Goal: Find specific page/section: Find specific page/section

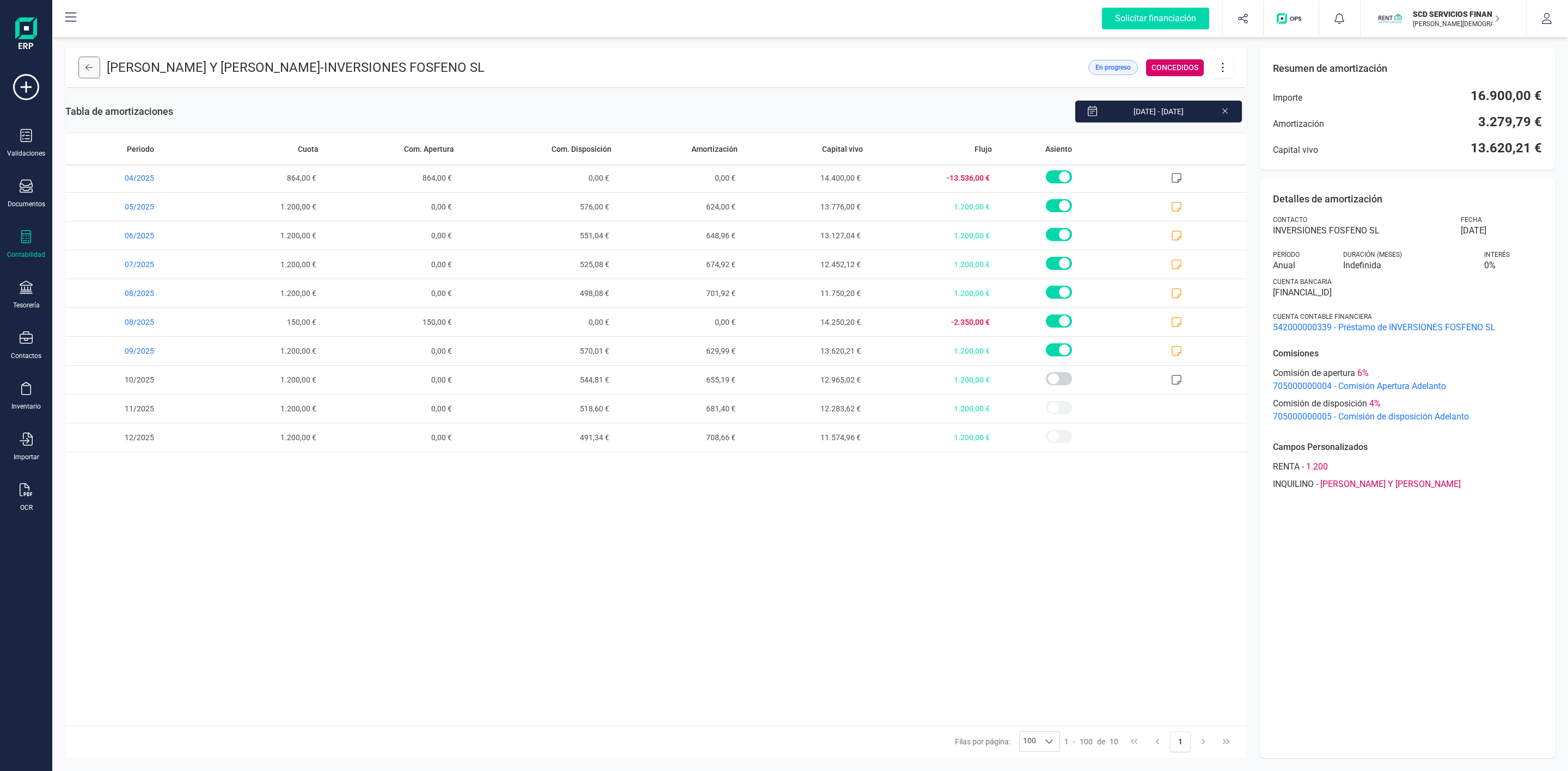
click at [85, 68] on button at bounding box center [89, 67] width 22 height 22
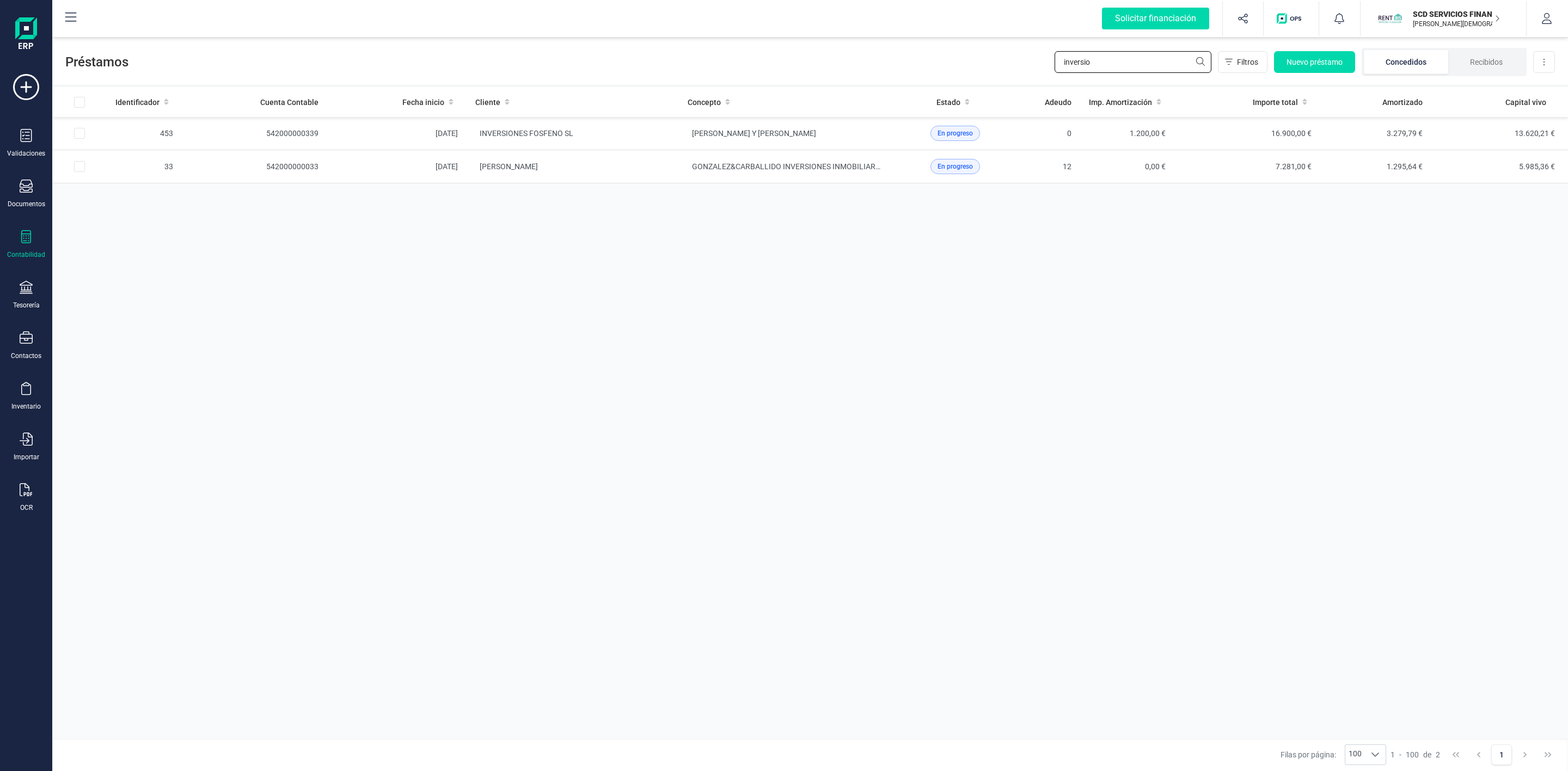
drag, startPoint x: 1136, startPoint y: 68, endPoint x: 1139, endPoint y: 76, distance: 8.5
click at [1139, 76] on div "inversio Filtros Nuevo préstamo Concedidos Recibidos Descargar Excel" at bounding box center [1305, 62] width 501 height 28
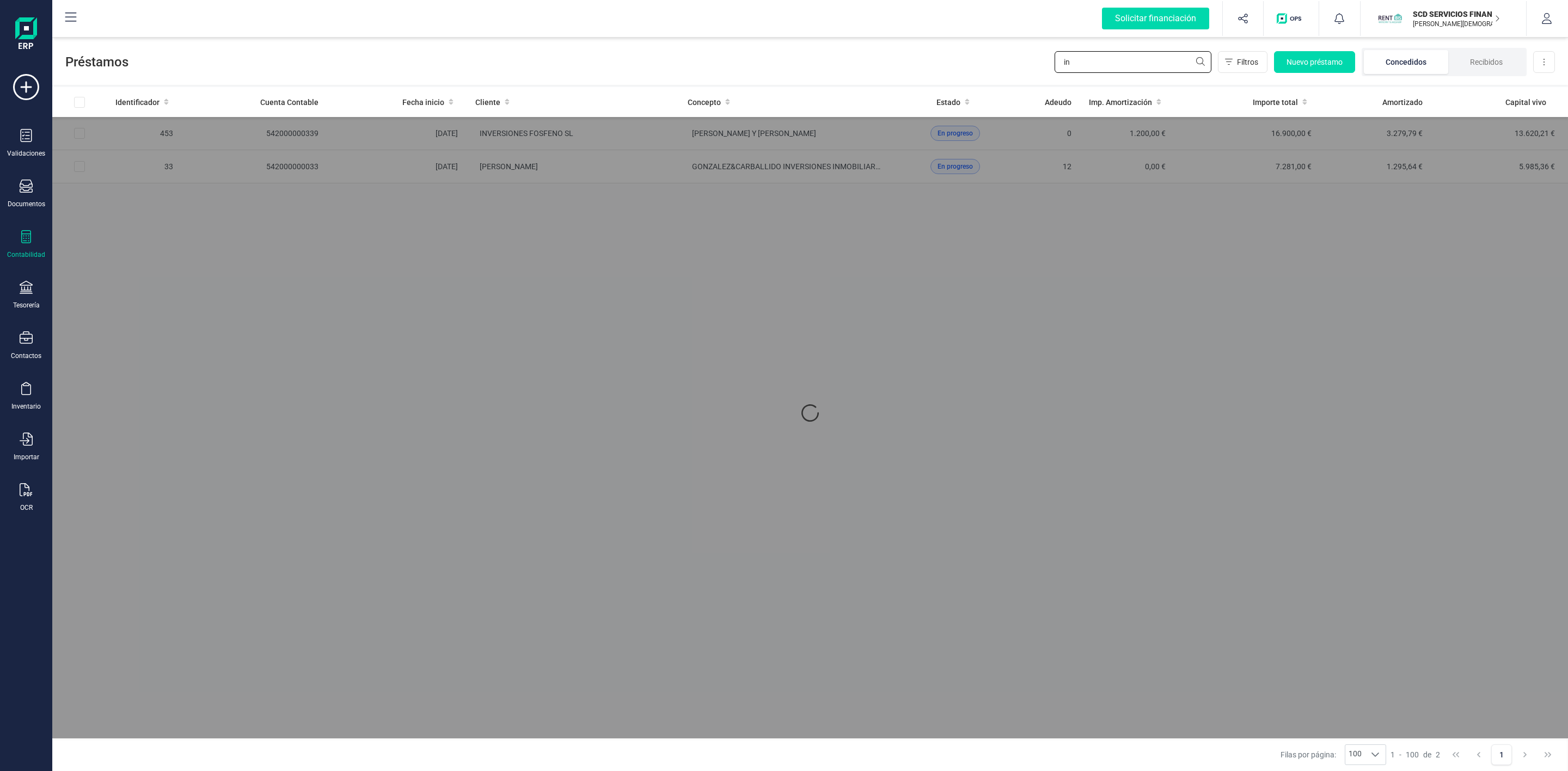
type input "i"
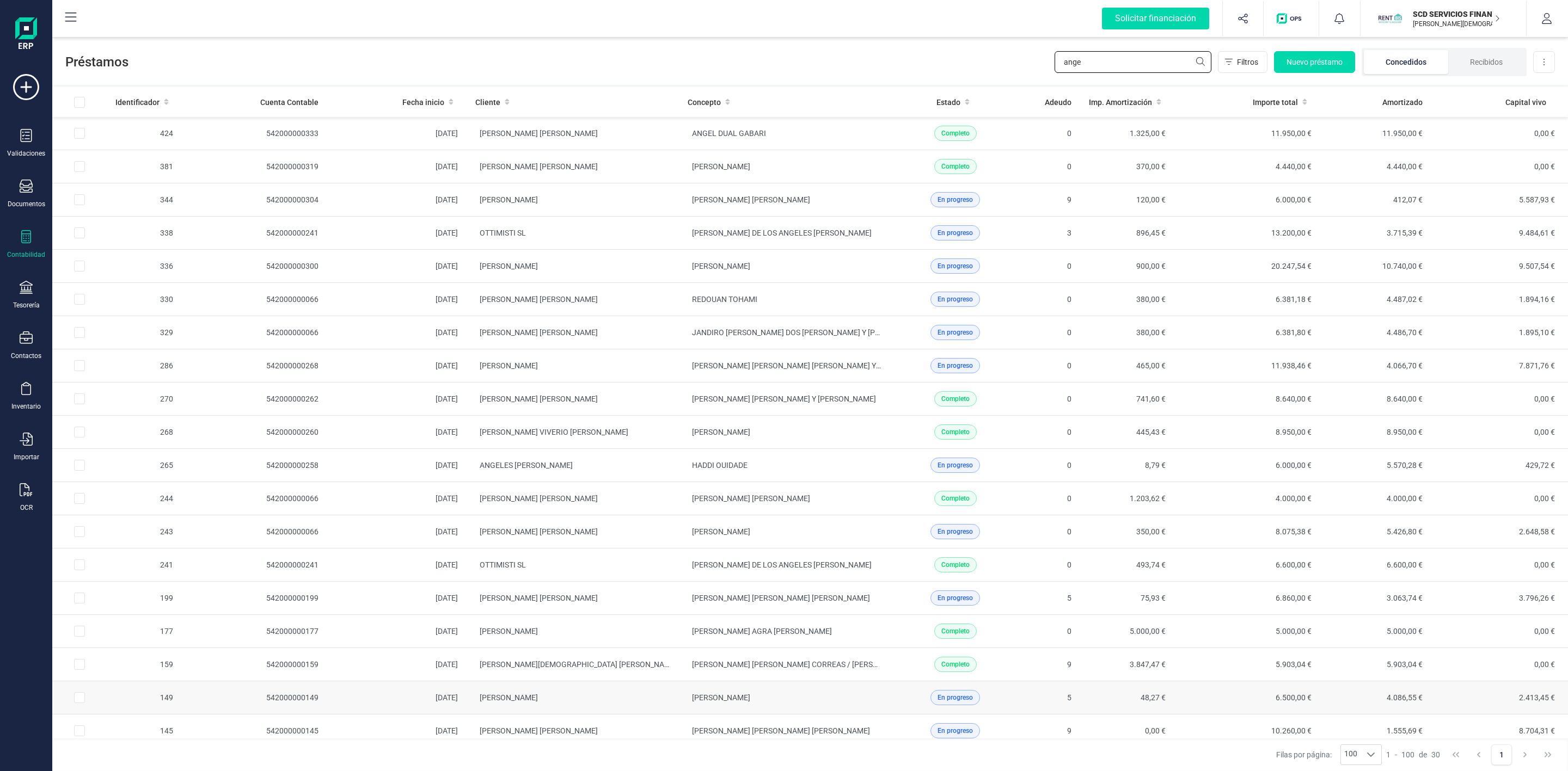
type input "ange"
click at [640, 707] on td "[PERSON_NAME]" at bounding box center [572, 698] width 212 height 33
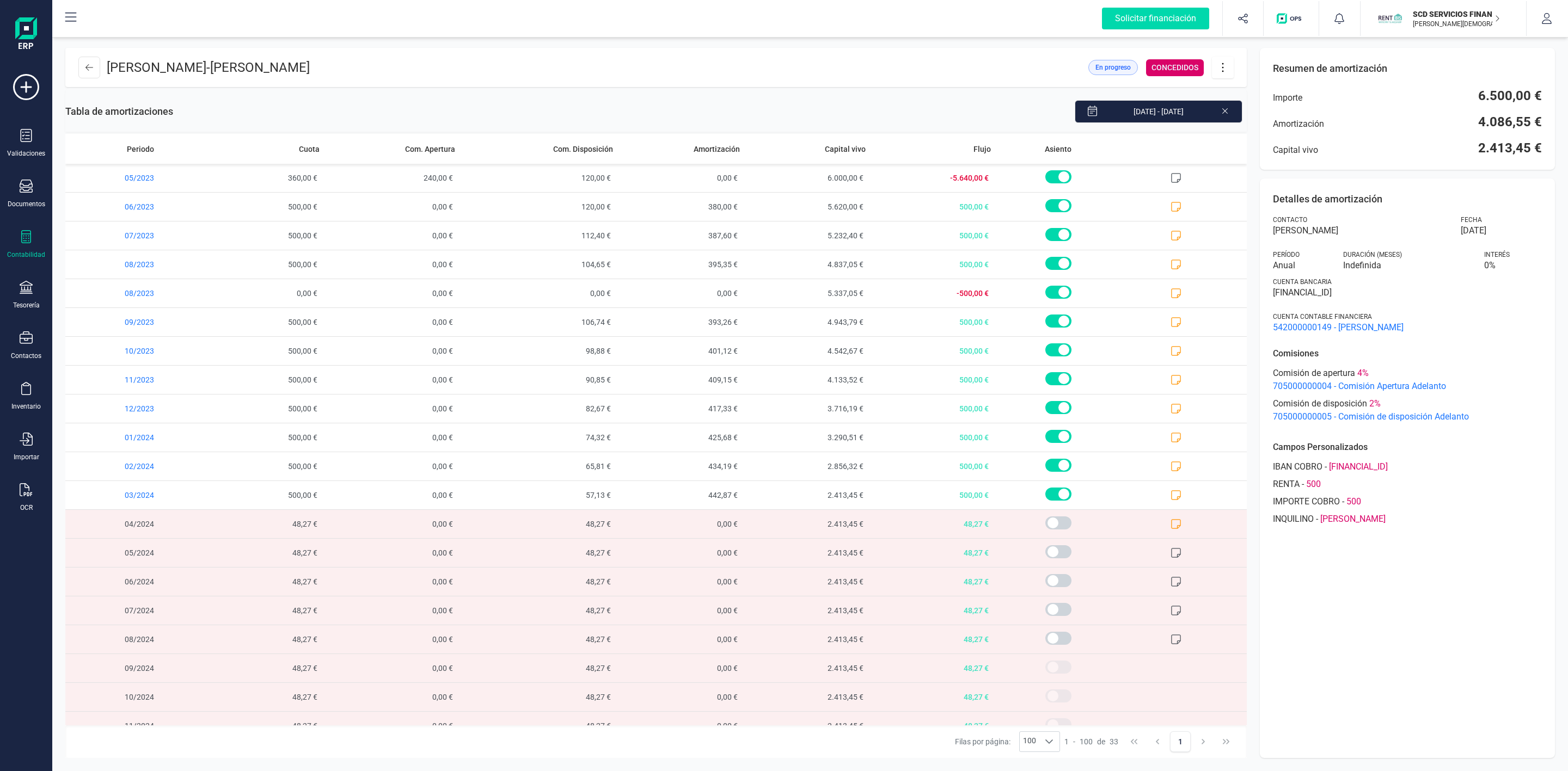
click at [30, 240] on icon at bounding box center [26, 237] width 10 height 13
click at [110, 273] on span "Préstamos" at bounding box center [115, 278] width 65 height 13
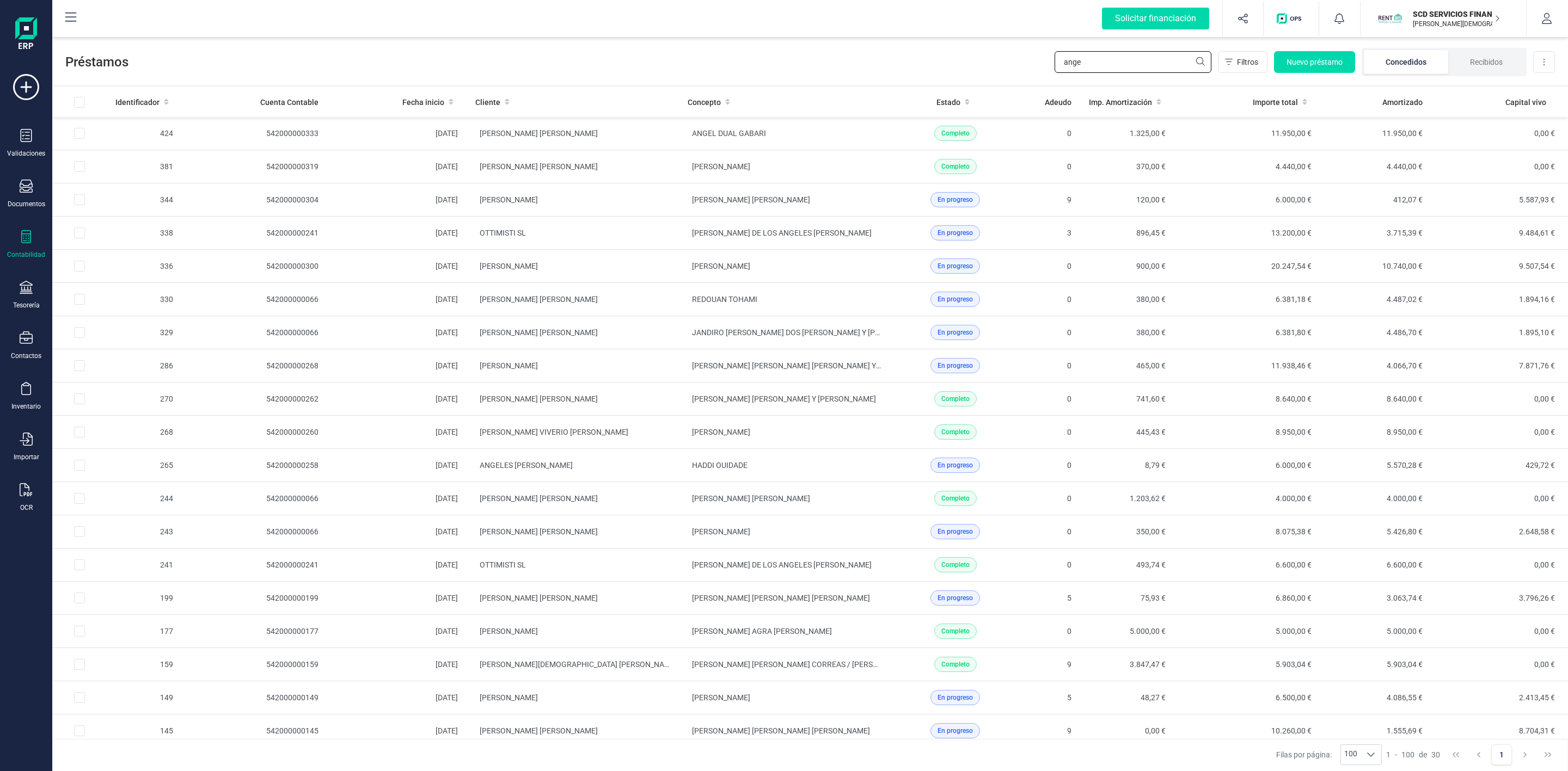
drag, startPoint x: 1115, startPoint y: 67, endPoint x: 993, endPoint y: 67, distance: 122.0
click at [995, 67] on div "Préstamos ange Filtros Nuevo préstamo Concedidos Recibidos Descargar Excel" at bounding box center [810, 60] width 1515 height 50
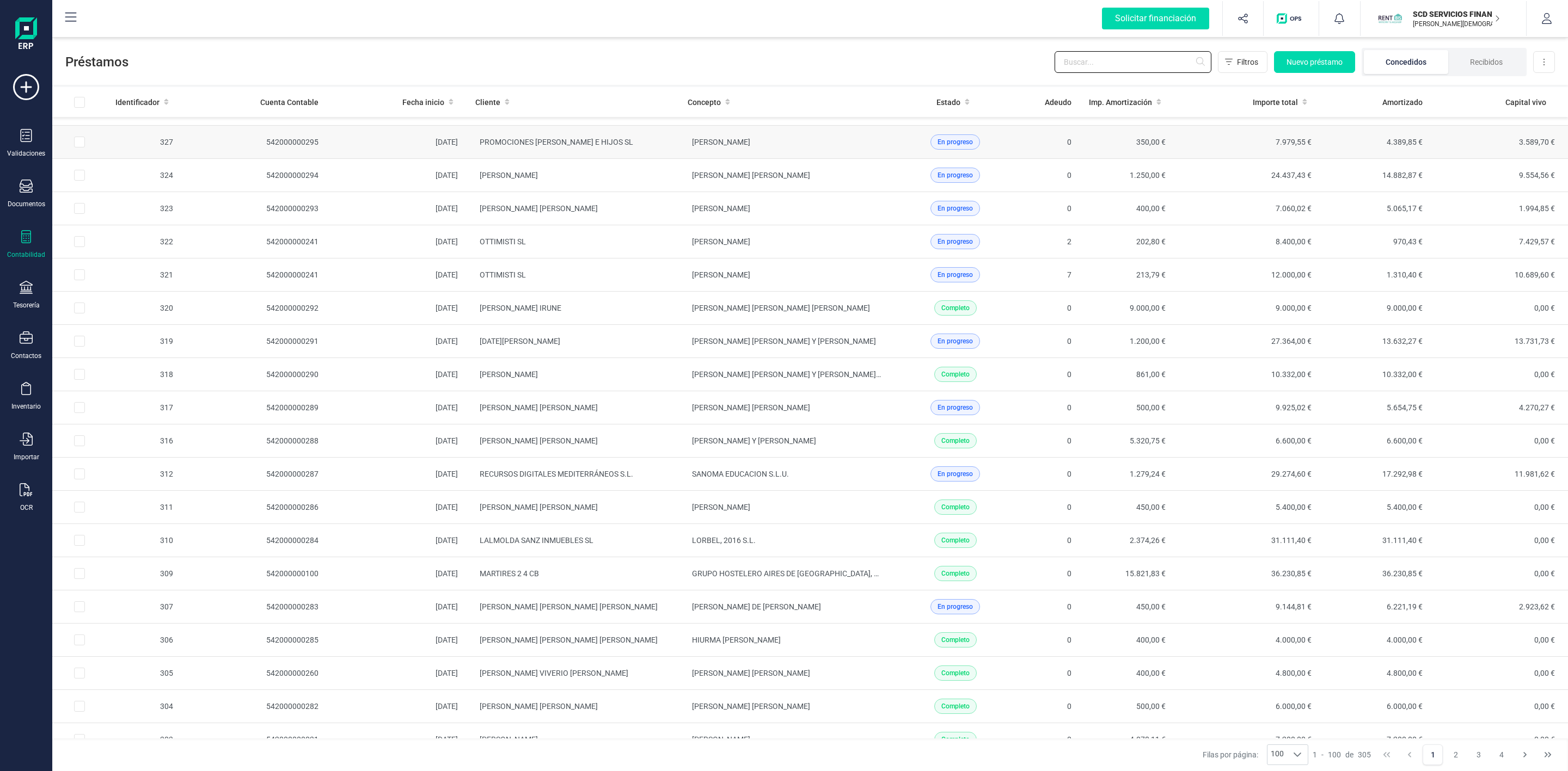
scroll to position [1959, 0]
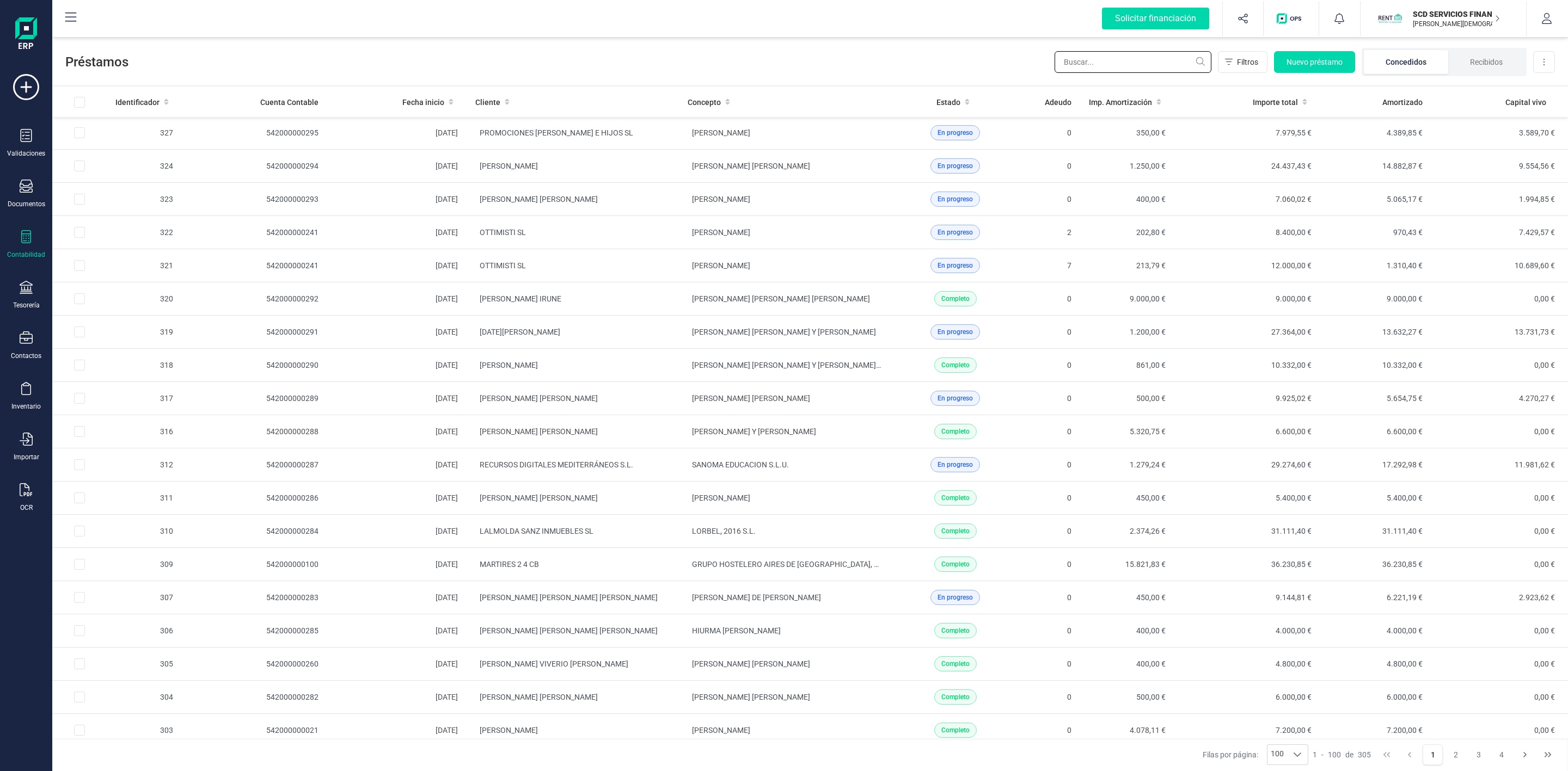
click at [1144, 62] on input "text" at bounding box center [1132, 62] width 157 height 22
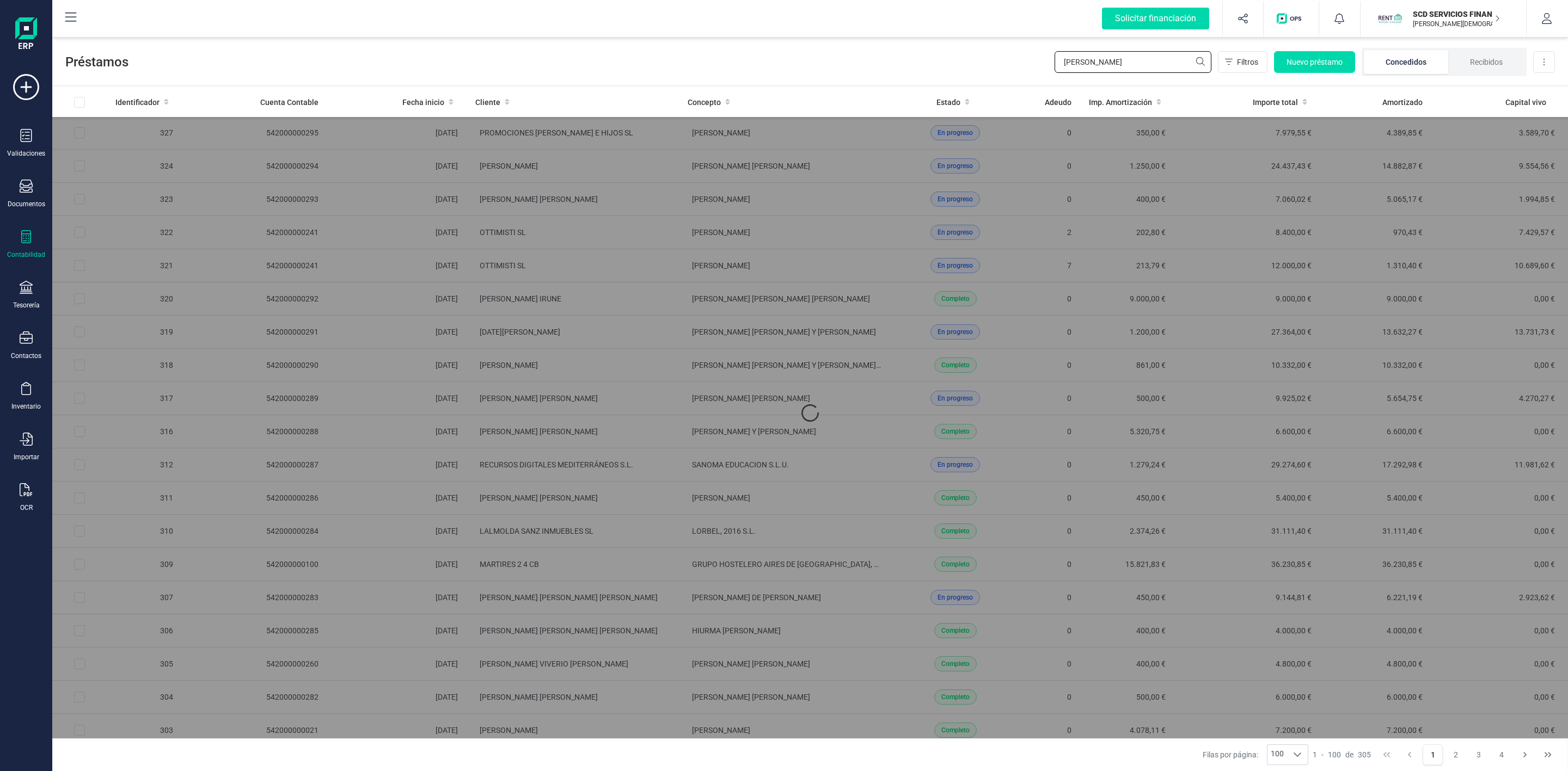
scroll to position [0, 0]
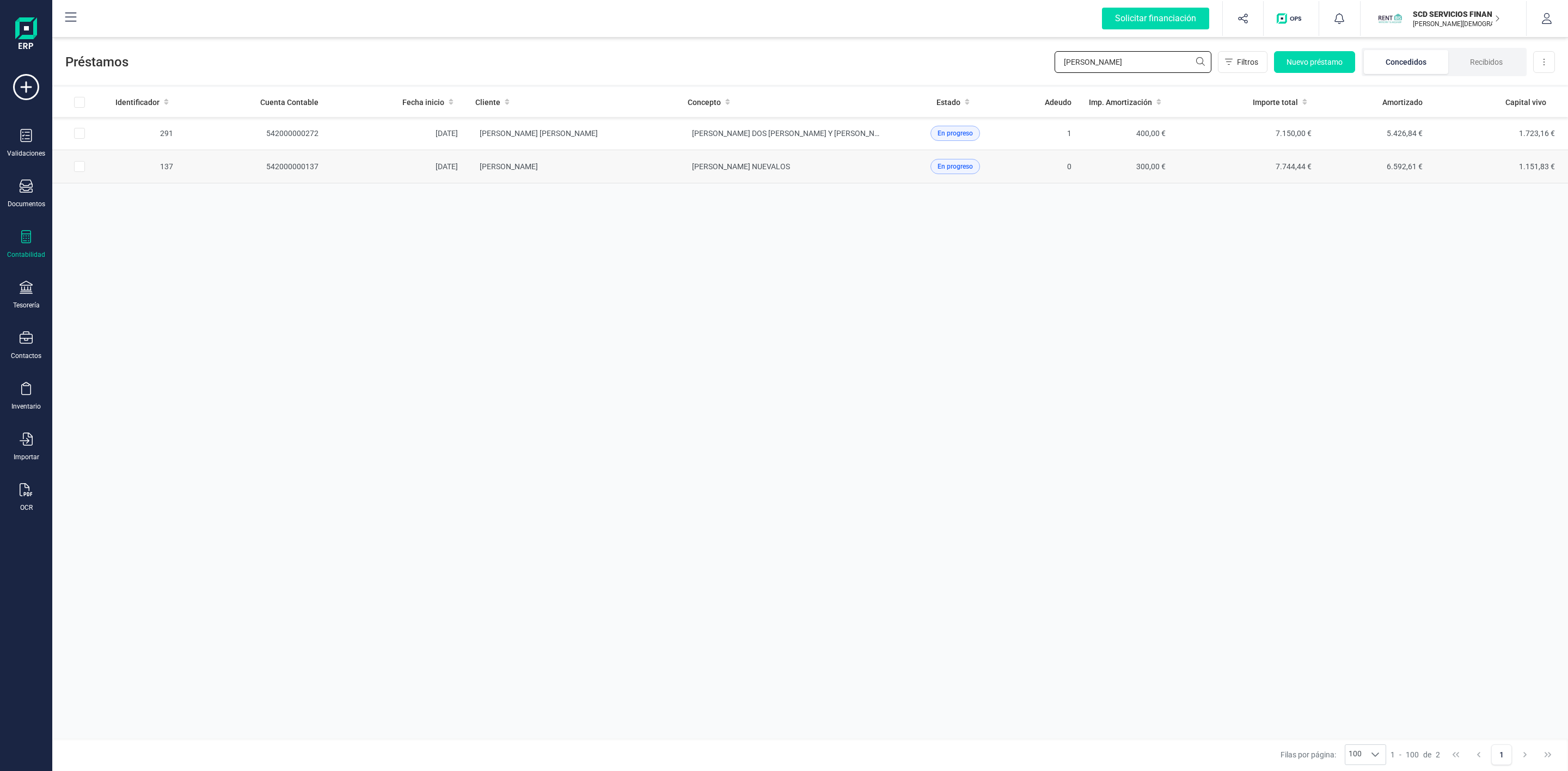
type input "[PERSON_NAME]"
click at [631, 172] on td "[PERSON_NAME]" at bounding box center [572, 167] width 212 height 33
